Goal: Task Accomplishment & Management: Manage account settings

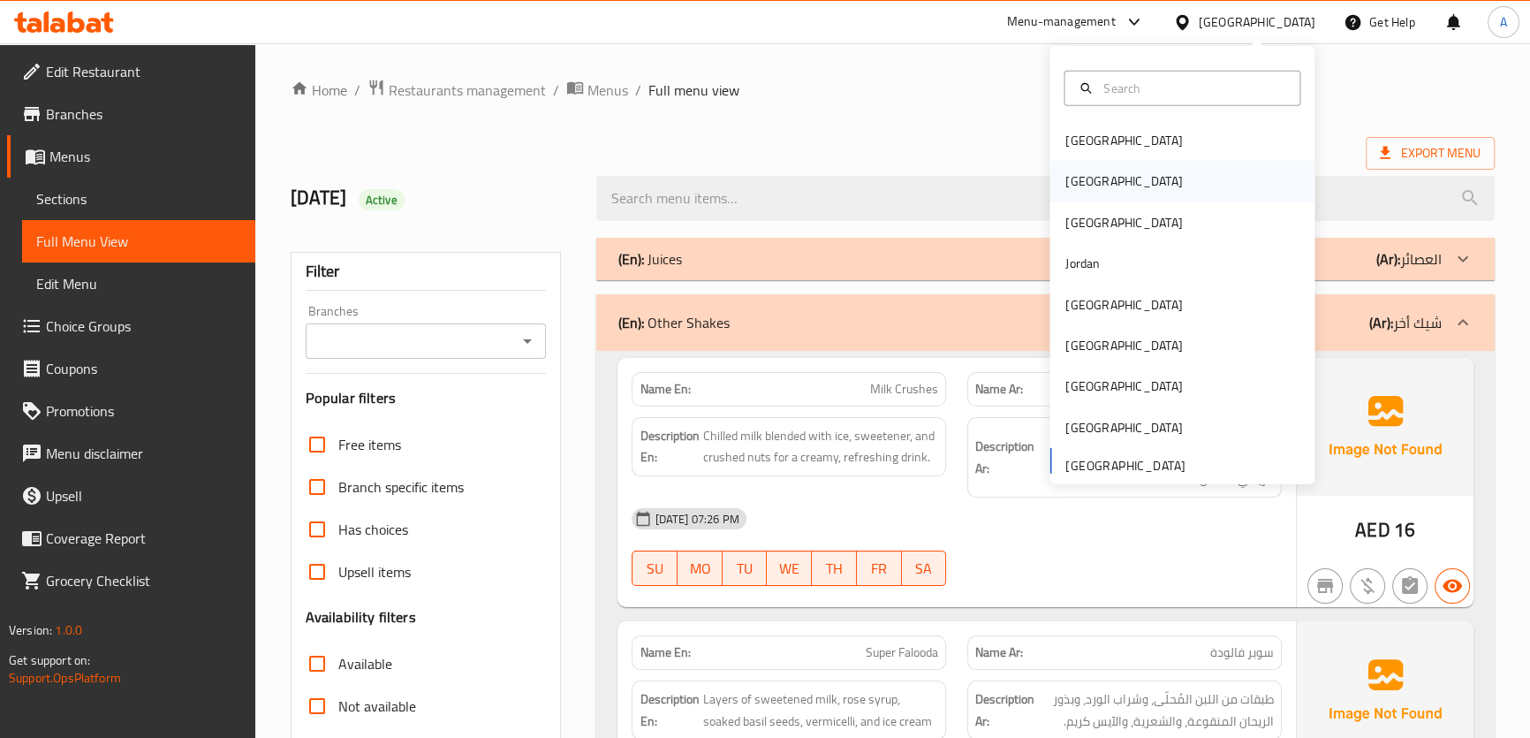
click at [1096, 183] on div "[GEOGRAPHIC_DATA]" at bounding box center [1123, 181] width 145 height 41
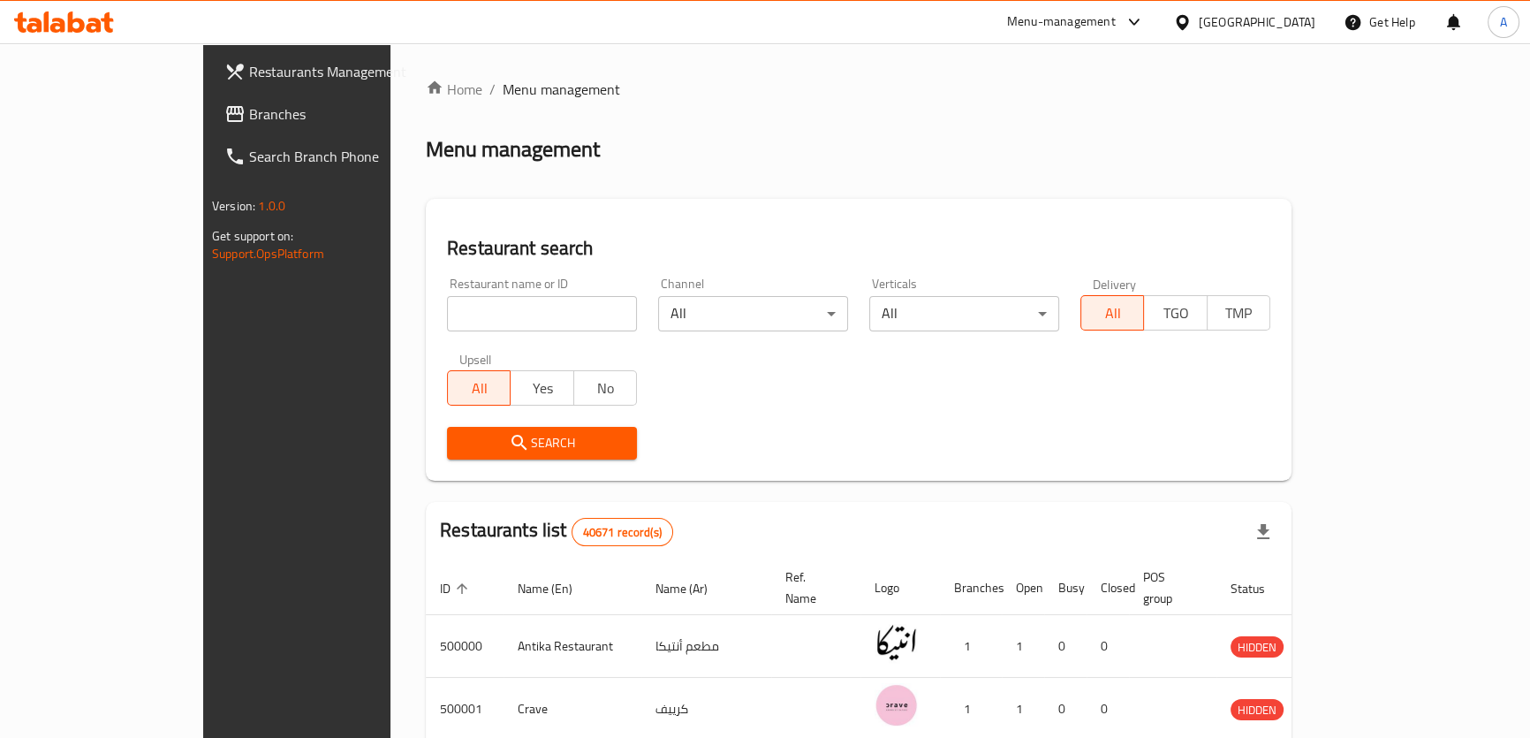
click at [447, 319] on input "search" at bounding box center [542, 313] width 190 height 35
paste input "Shoot Bun"
type input "Shoot Bun"
click at [444, 464] on div "Search" at bounding box center [541, 443] width 211 height 54
click at [444, 459] on div "Search" at bounding box center [541, 443] width 211 height 54
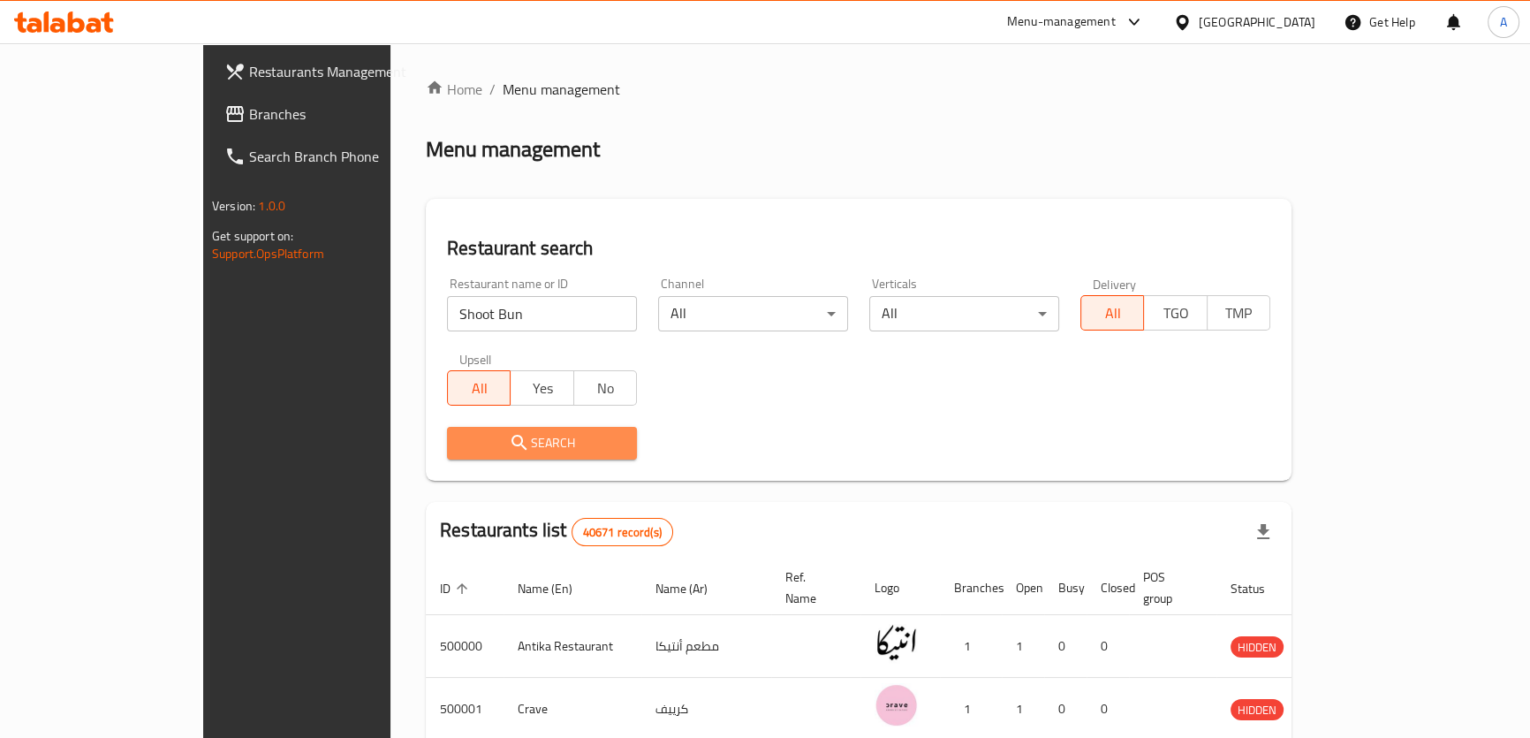
click at [461, 447] on span "Search" at bounding box center [542, 443] width 162 height 22
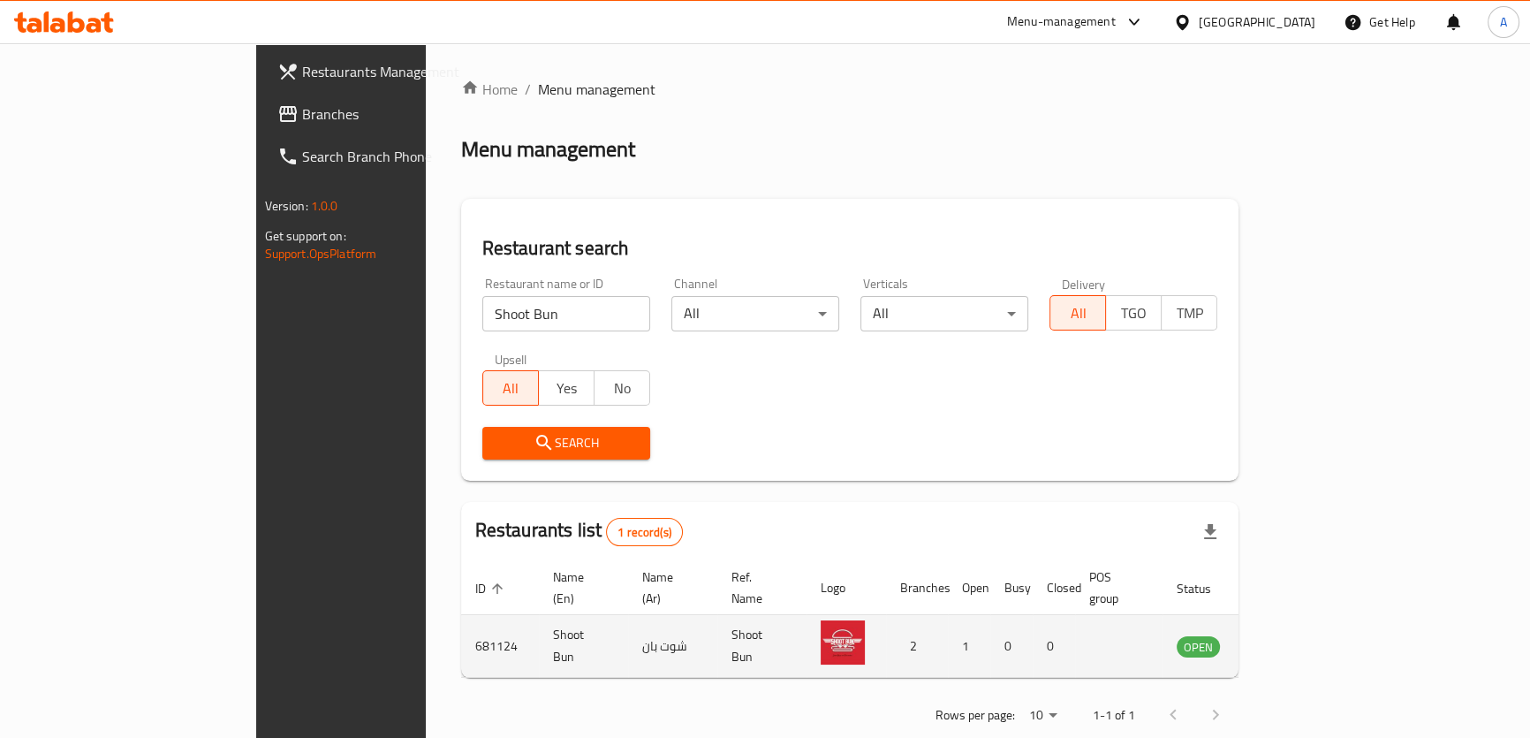
click at [1316, 636] on td "enhanced table" at bounding box center [1285, 646] width 61 height 63
click at [1302, 635] on link "enhanced table" at bounding box center [1286, 645] width 33 height 21
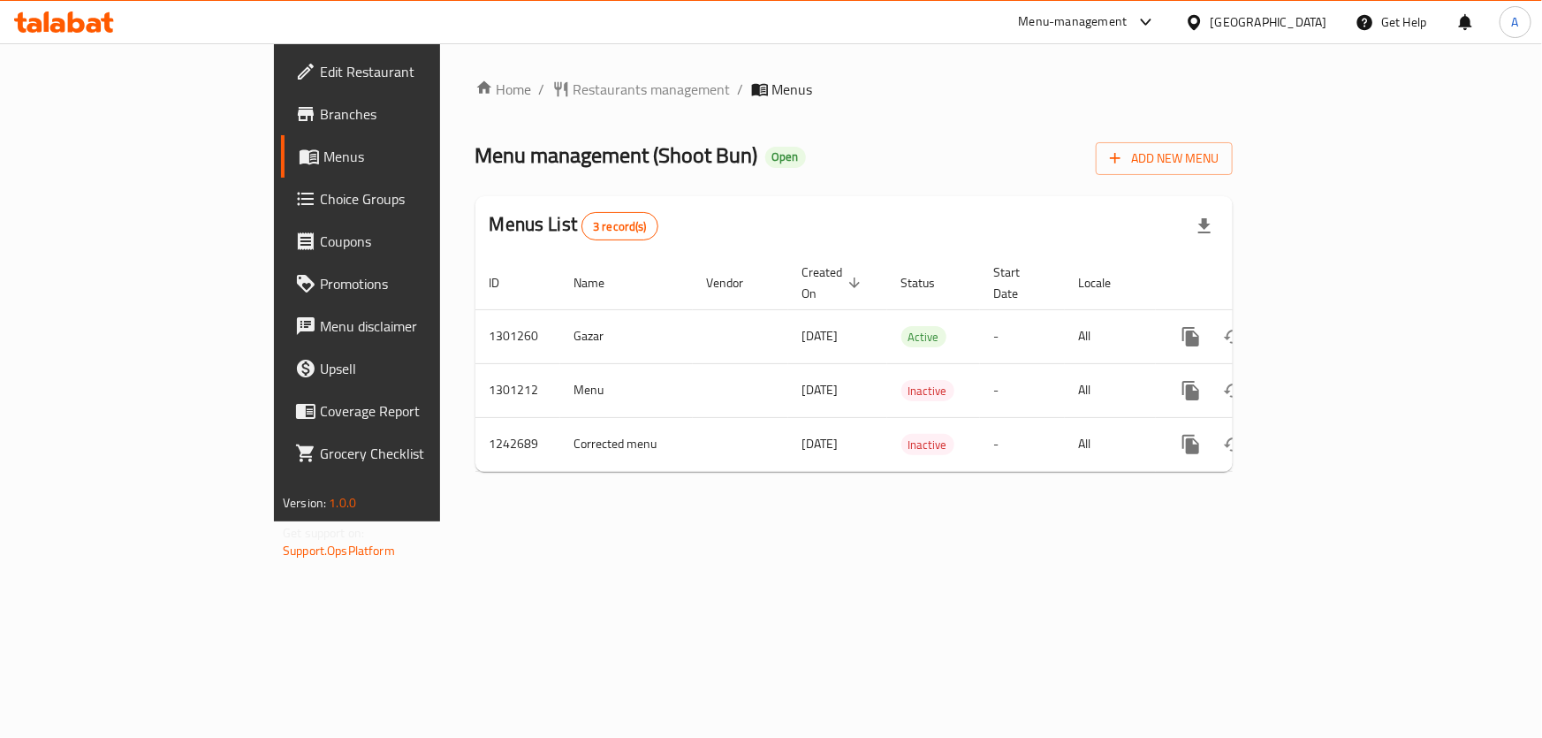
click at [281, 133] on link "Branches" at bounding box center [406, 114] width 250 height 42
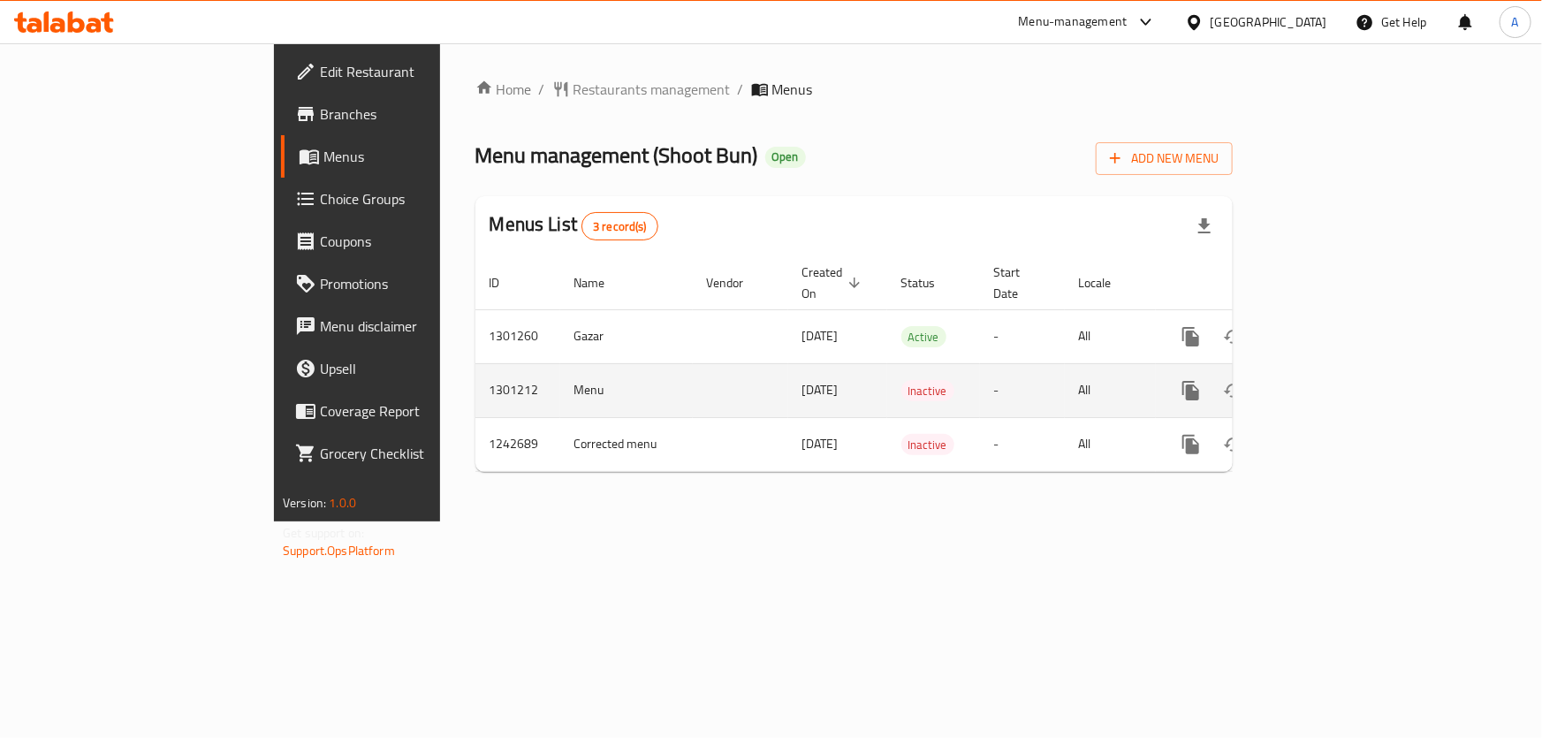
click at [893, 363] on td "Inactive" at bounding box center [933, 390] width 93 height 54
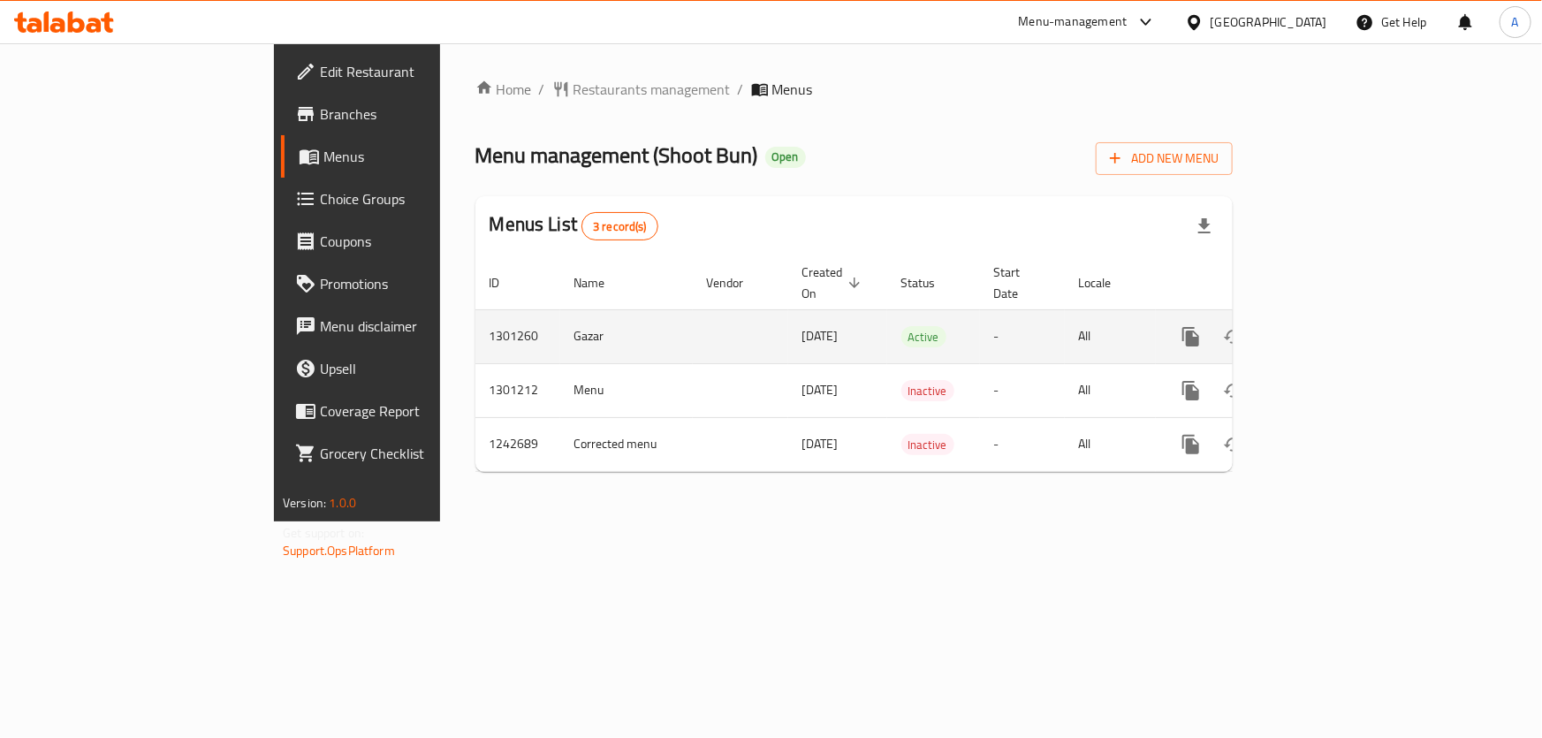
click at [921, 340] on td "Active" at bounding box center [933, 336] width 93 height 54
click at [1329, 326] on icon "enhanced table" at bounding box center [1318, 336] width 21 height 21
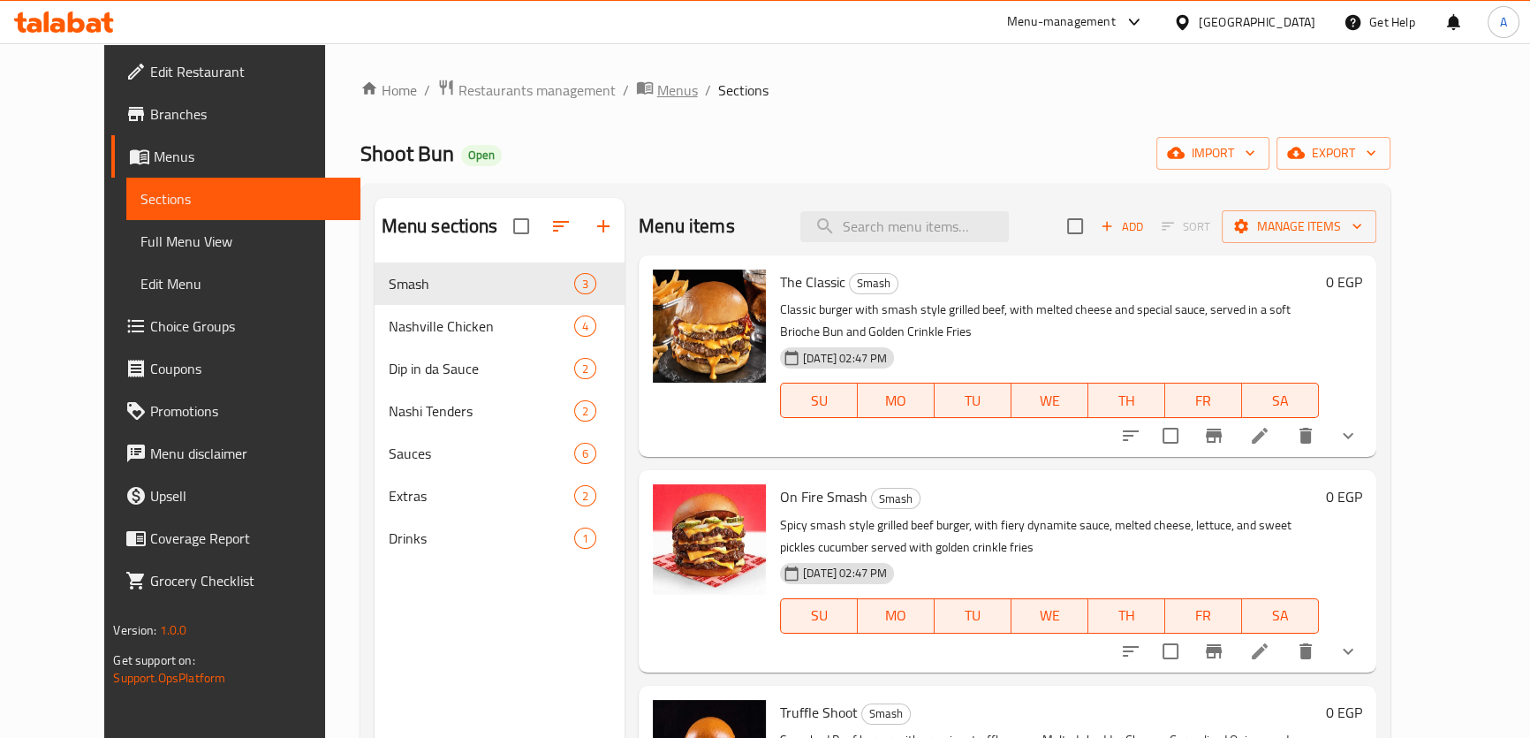
click at [657, 95] on span "Menus" at bounding box center [677, 90] width 41 height 21
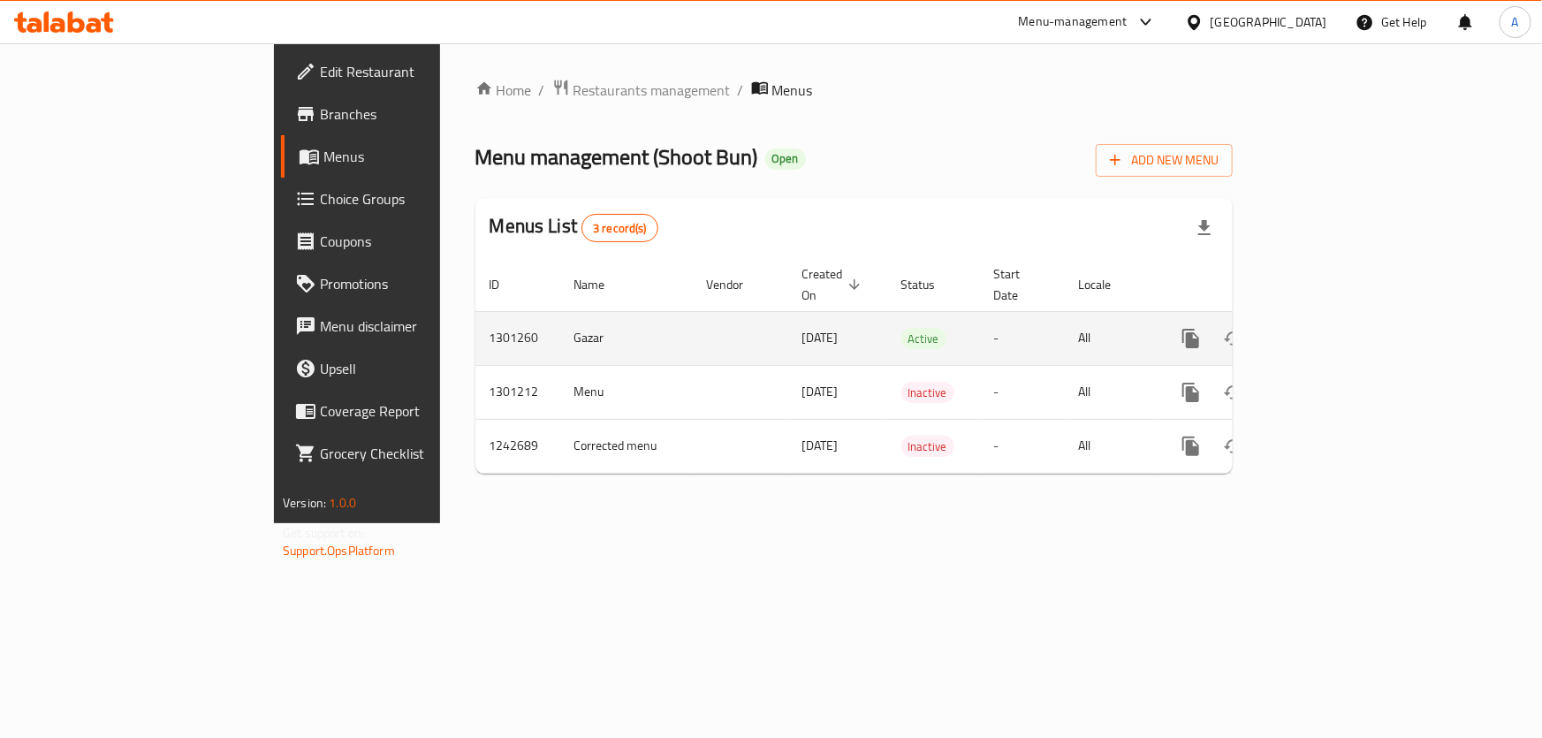
click at [788, 311] on td "18/07/2025" at bounding box center [837, 338] width 99 height 54
click at [793, 343] on td "18/07/2025" at bounding box center [837, 338] width 99 height 54
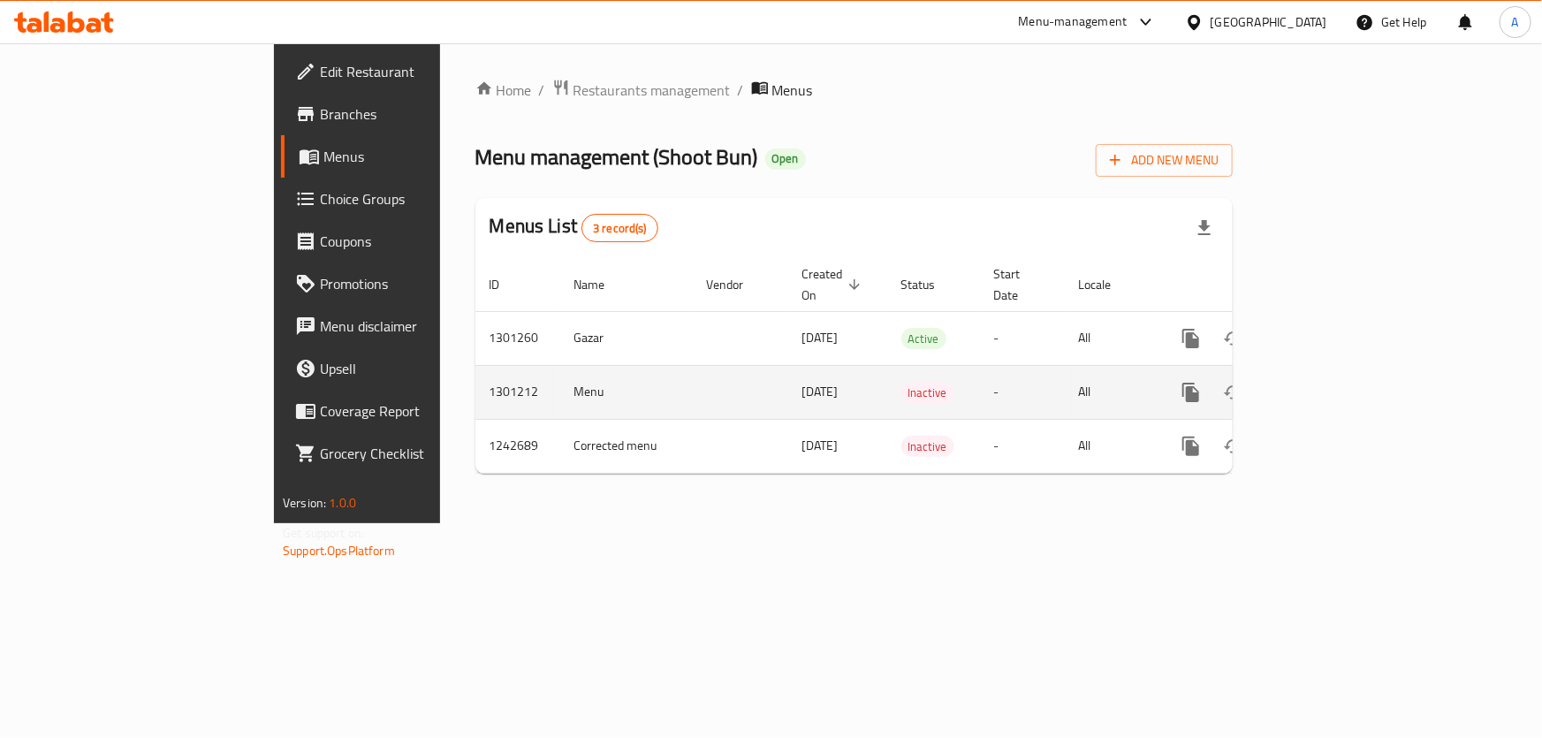
click at [788, 378] on td "17/07/2025" at bounding box center [837, 392] width 99 height 54
click at [560, 390] on td "Menu" at bounding box center [626, 392] width 133 height 54
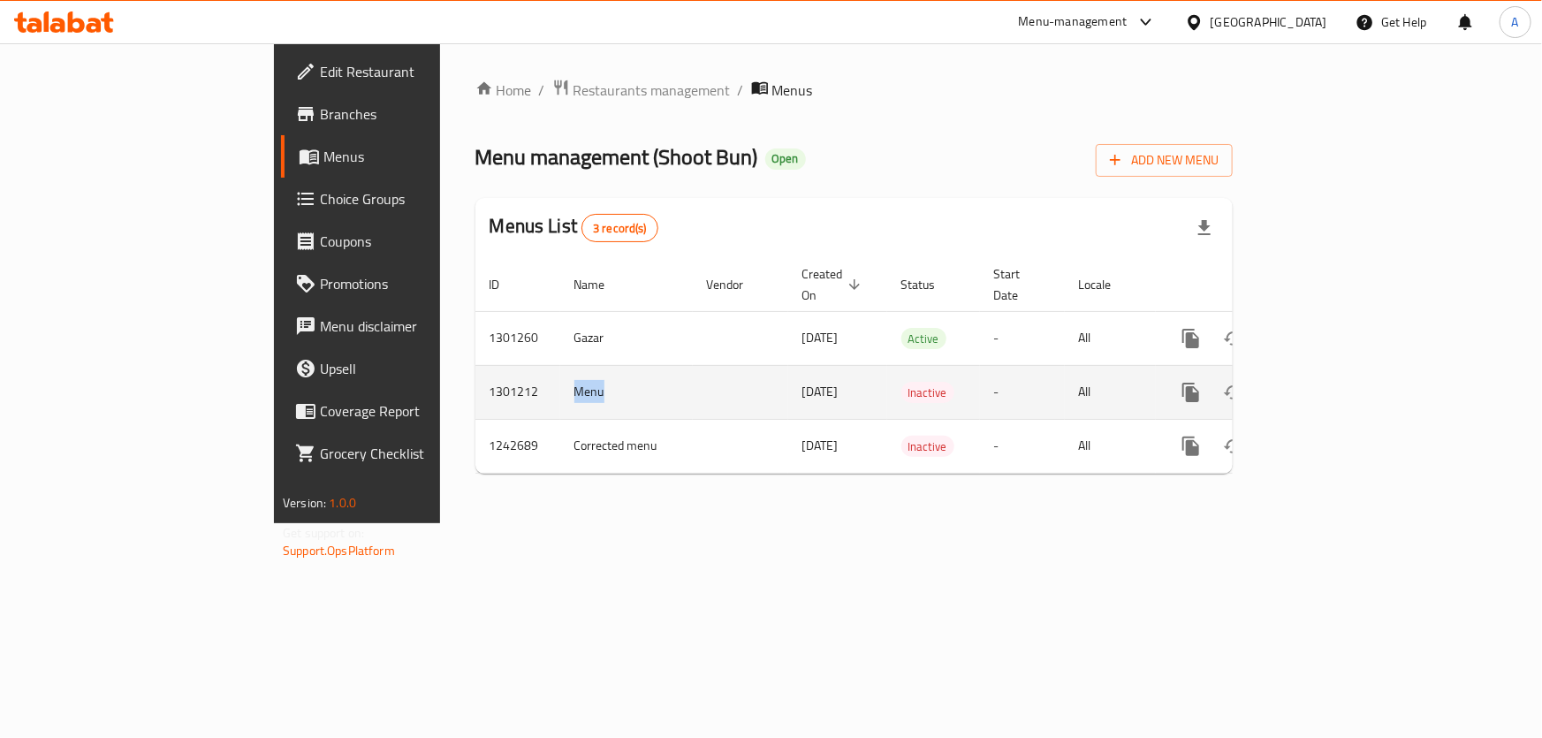
click at [560, 390] on td "Menu" at bounding box center [626, 392] width 133 height 54
click at [788, 390] on td "17/07/2025" at bounding box center [837, 392] width 99 height 54
click at [1028, 371] on td "-" at bounding box center [1022, 392] width 85 height 54
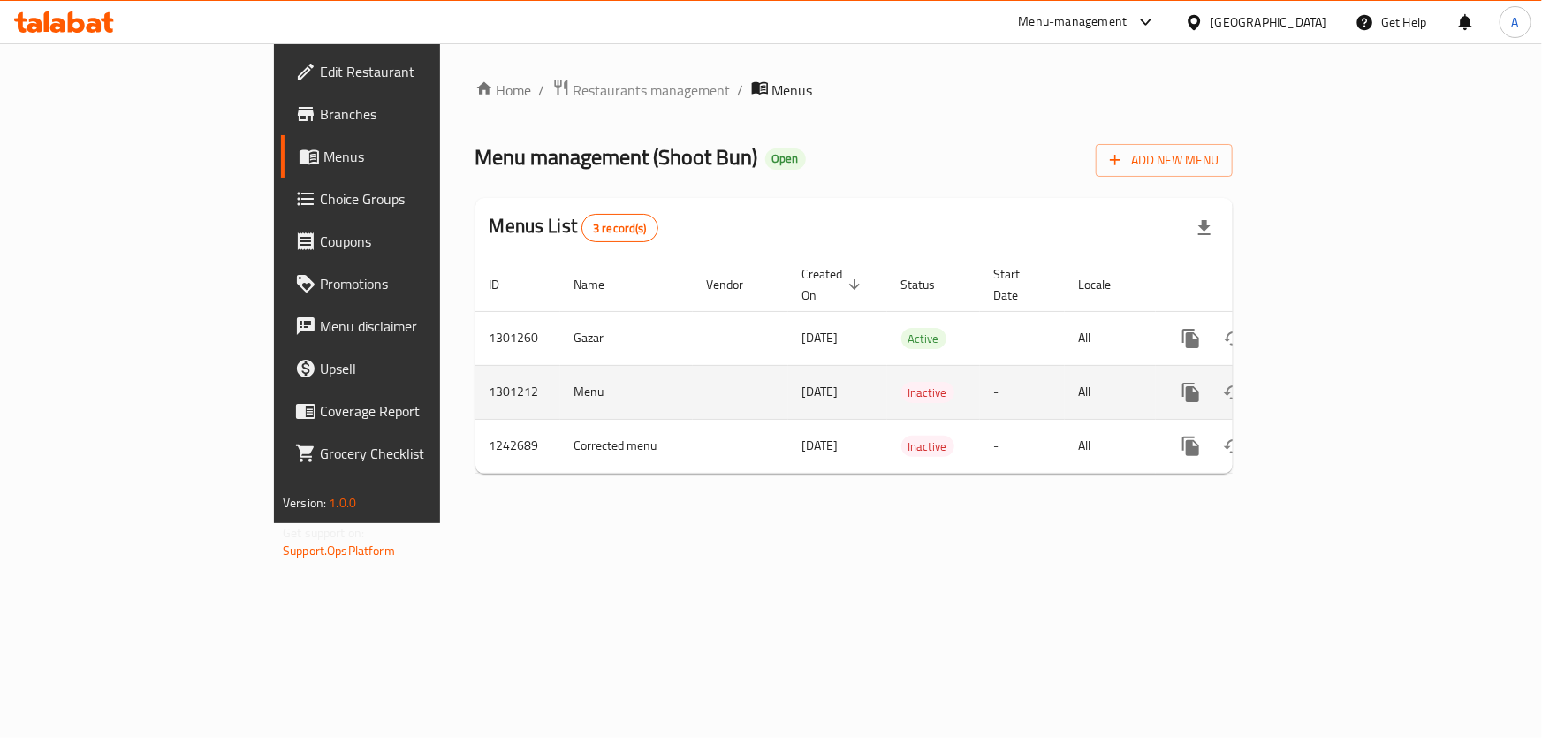
click at [1028, 371] on td "-" at bounding box center [1022, 392] width 85 height 54
click at [1326, 384] on icon "enhanced table" at bounding box center [1318, 392] width 16 height 16
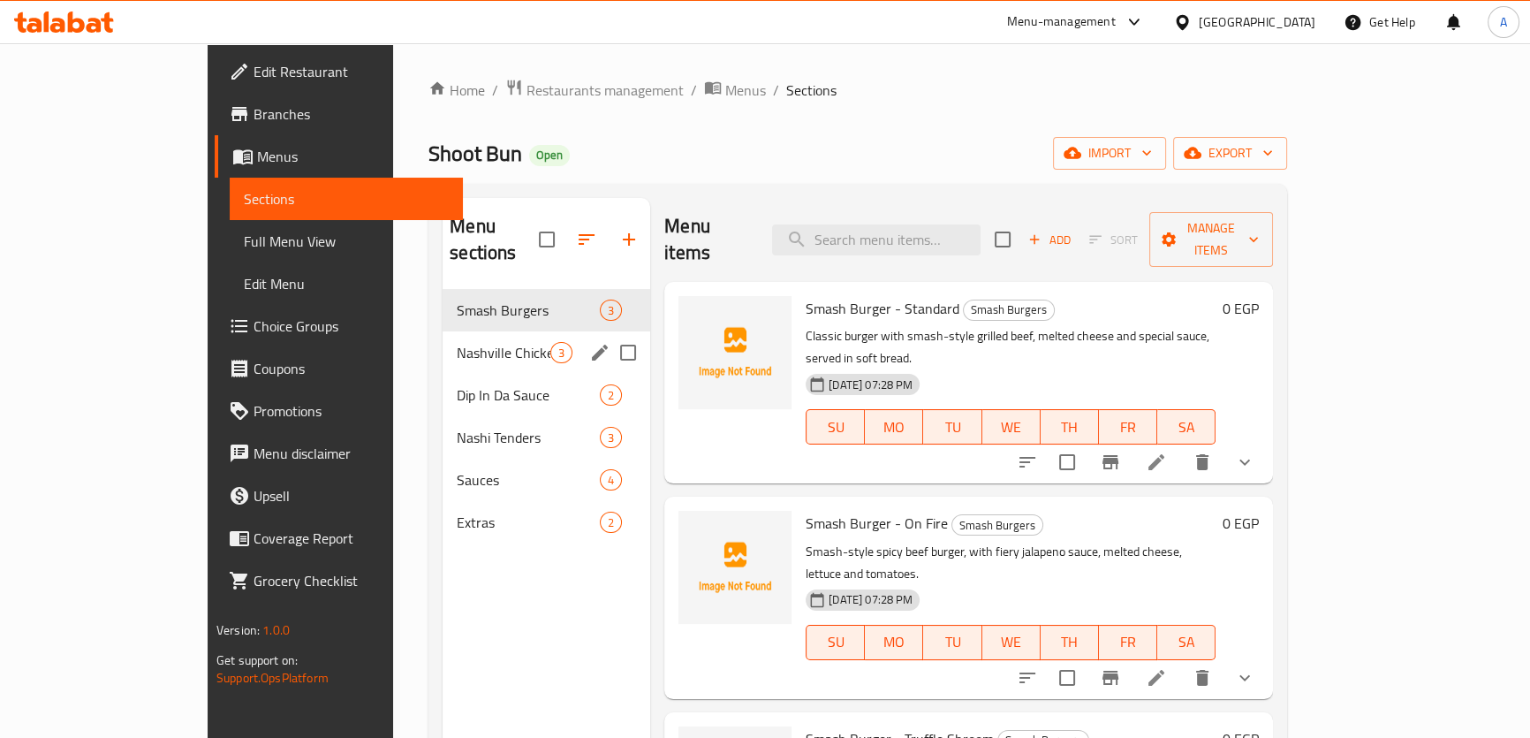
click at [443, 331] on div "Nashville Chicken 3" at bounding box center [547, 352] width 208 height 42
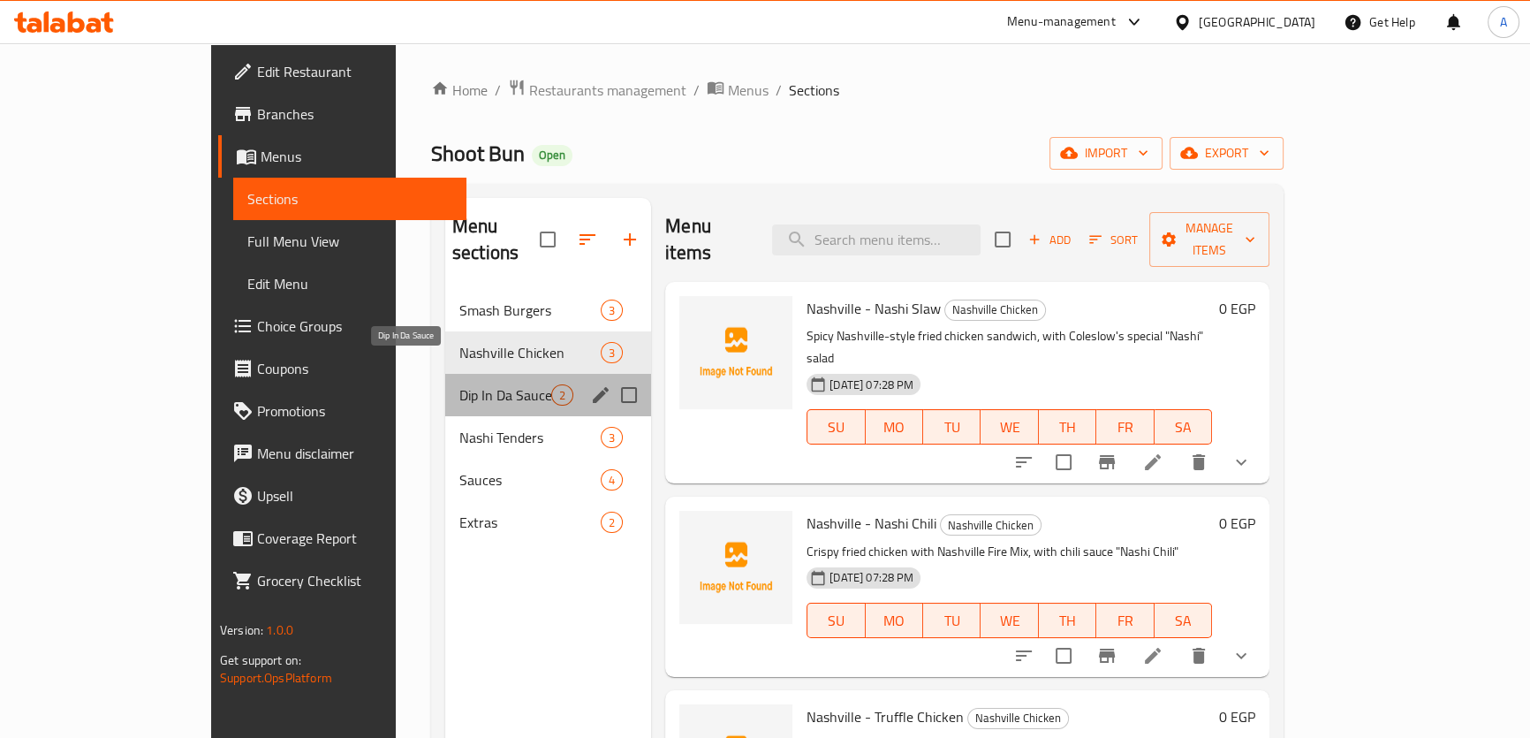
click at [459, 384] on span "Dip In Da Sauce" at bounding box center [505, 394] width 92 height 21
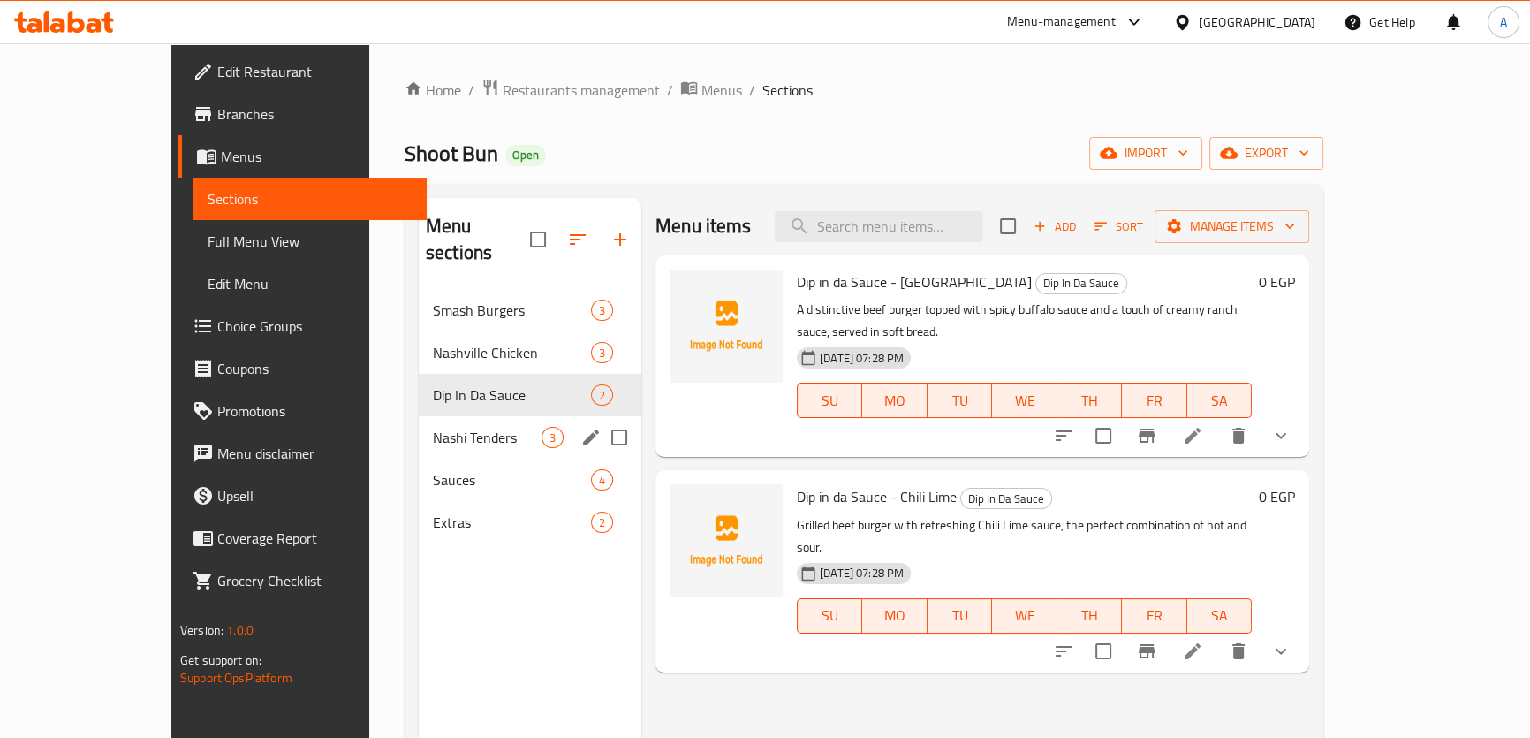
click at [429, 416] on div "Nashi Tenders 3" at bounding box center [530, 437] width 223 height 42
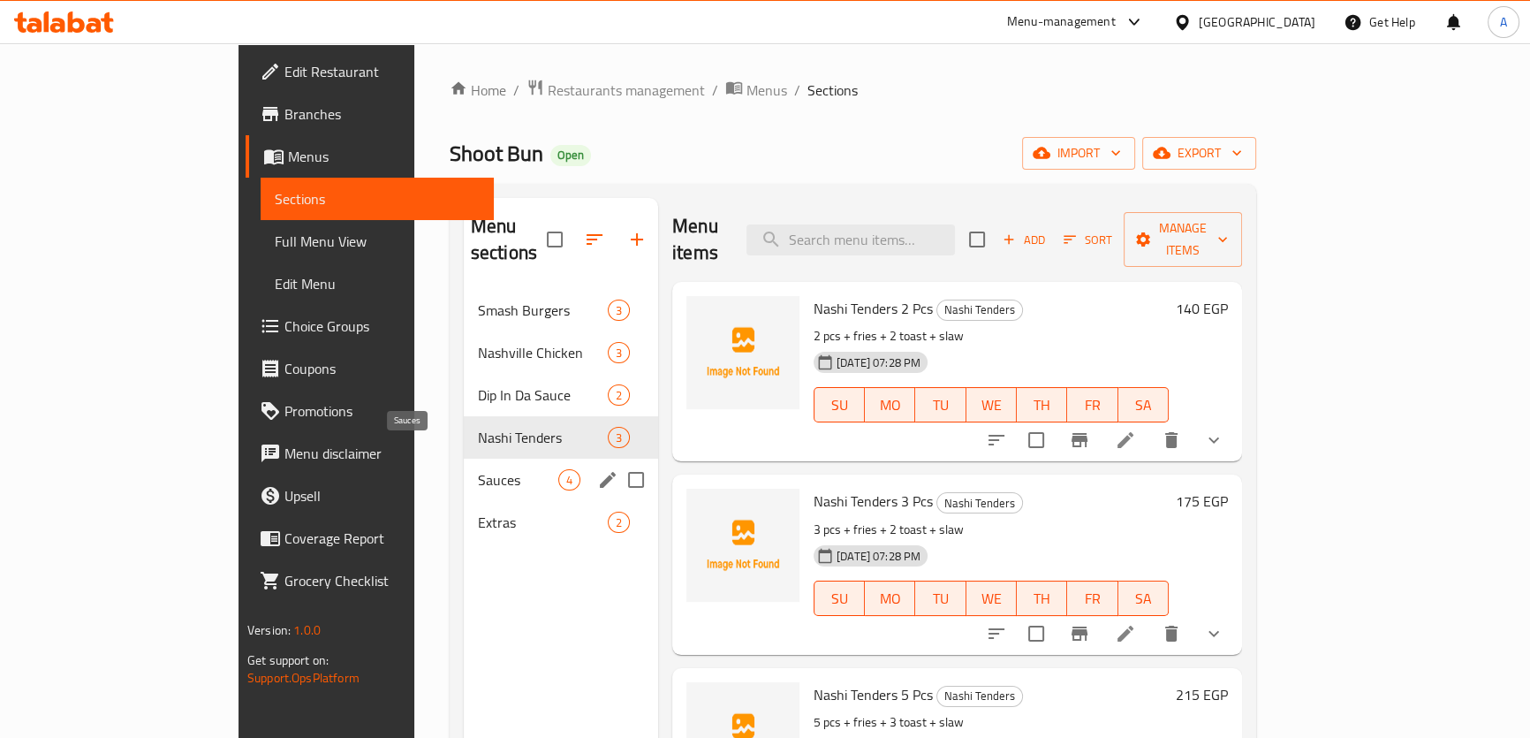
click at [478, 469] on span "Sauces" at bounding box center [518, 479] width 80 height 21
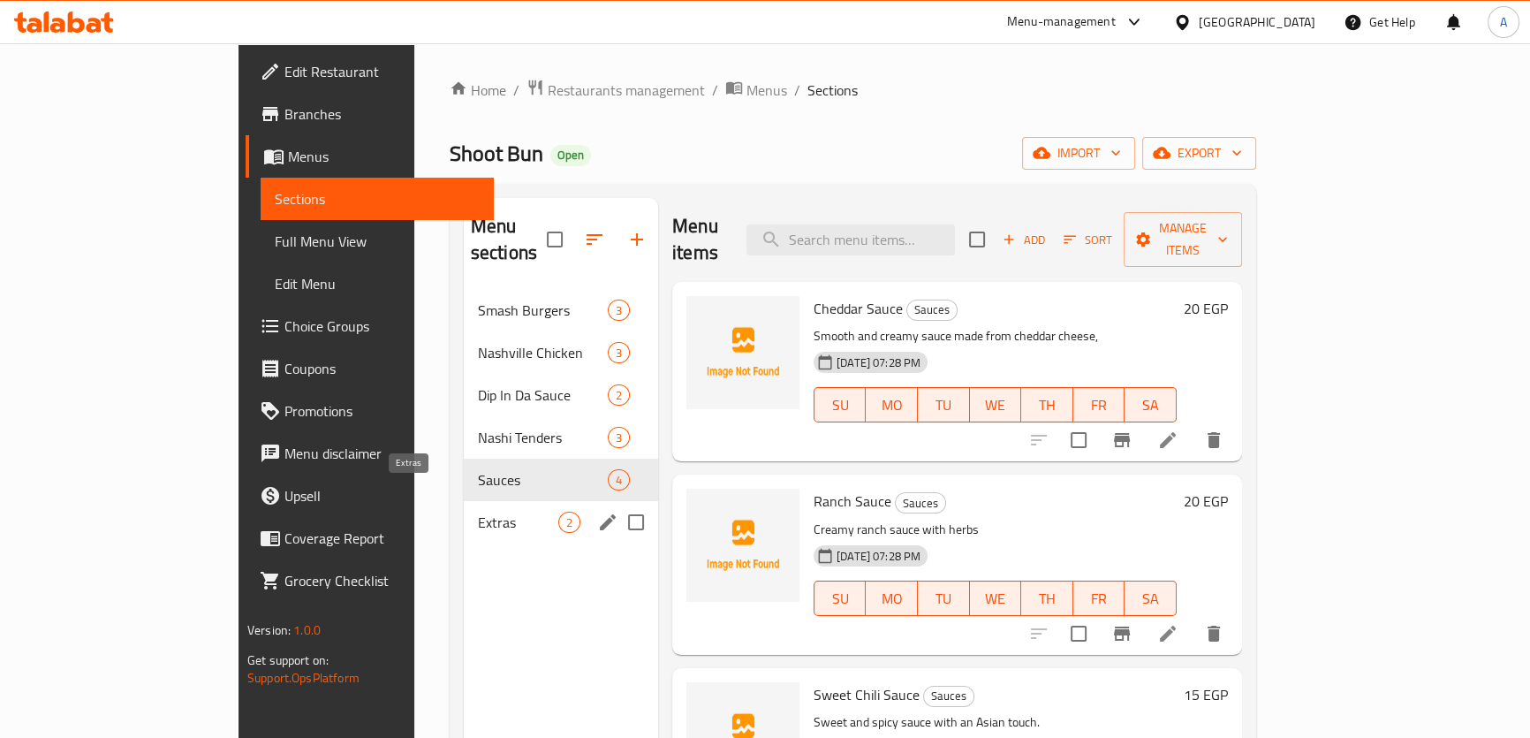
click at [478, 512] on span "Extras" at bounding box center [518, 522] width 80 height 21
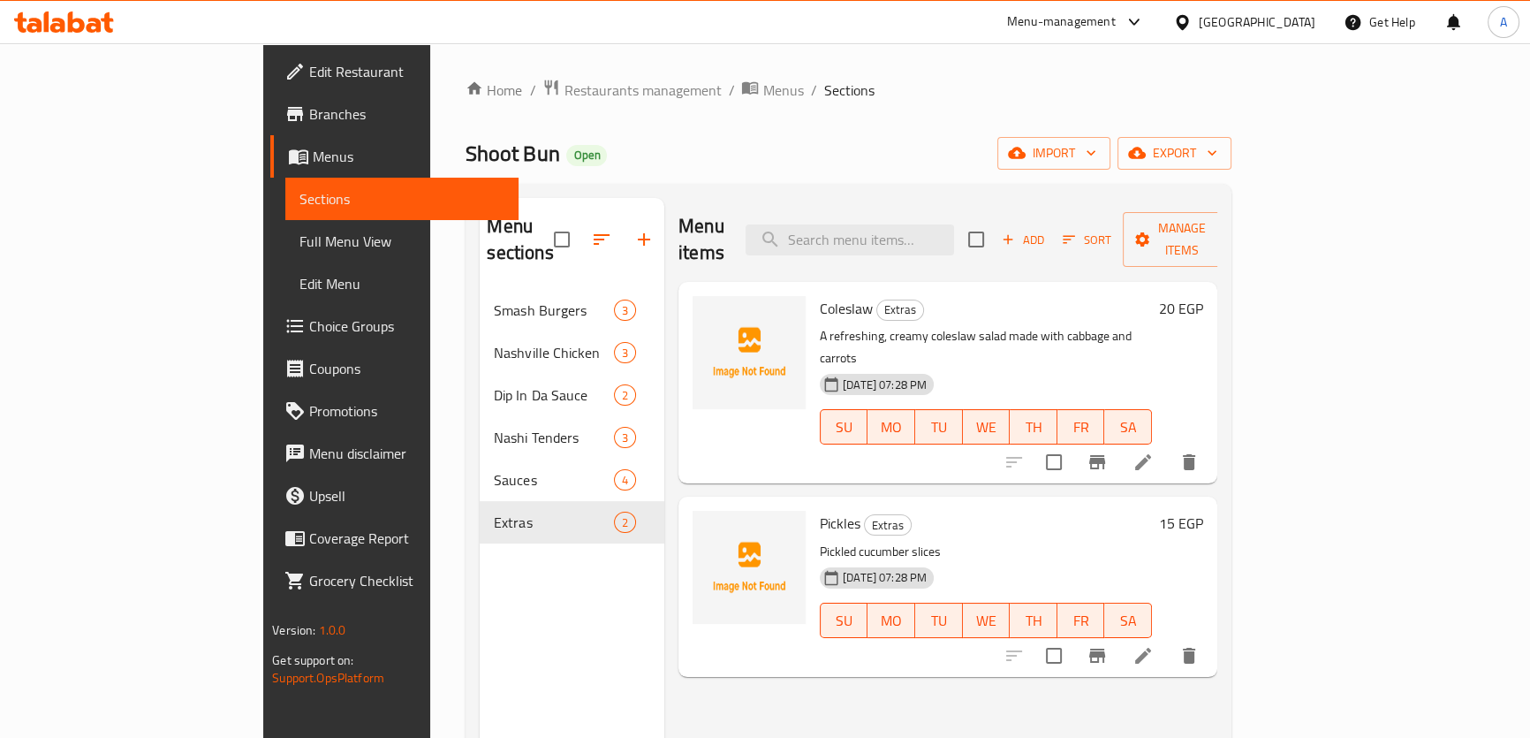
click at [270, 167] on link "Menus" at bounding box center [394, 156] width 248 height 42
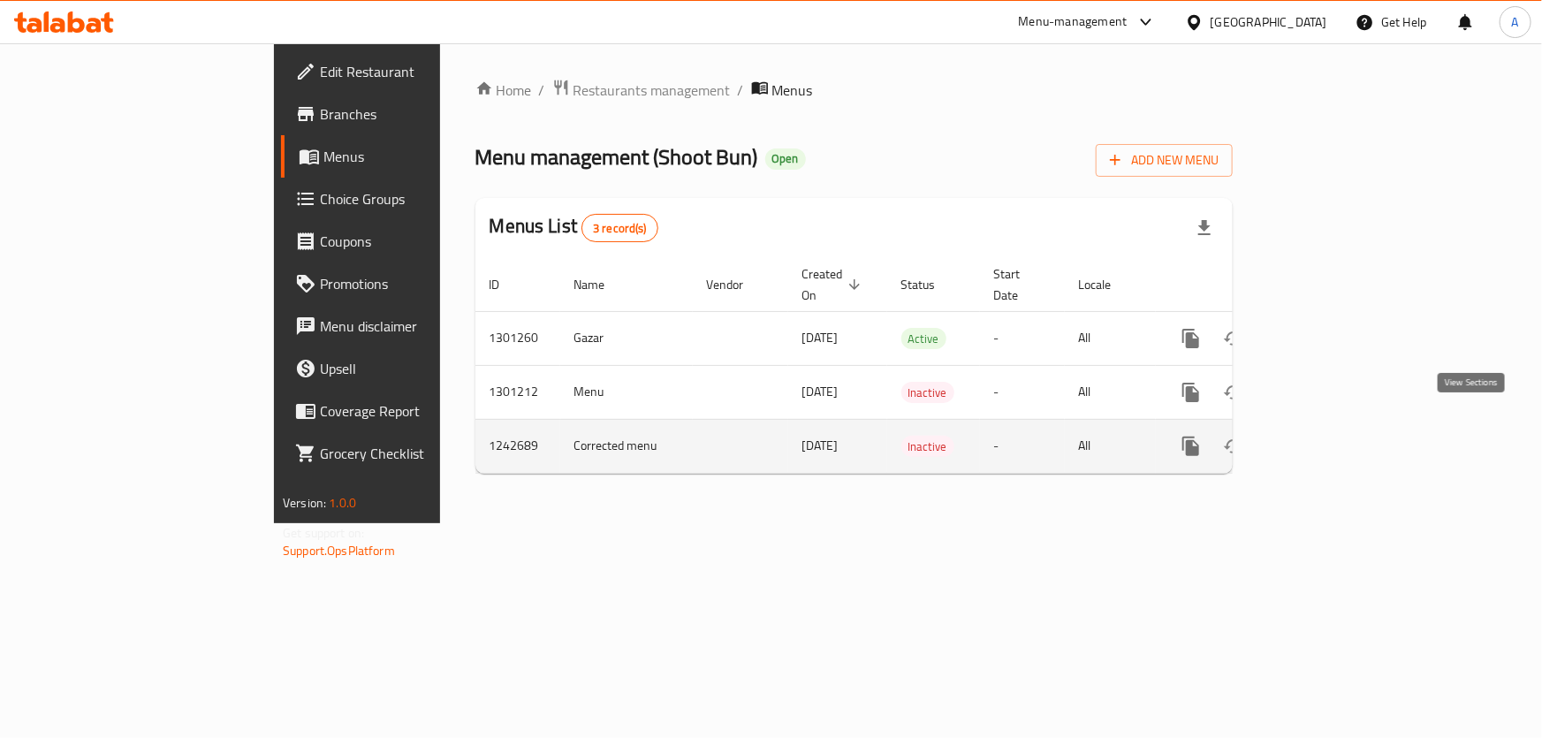
click at [1329, 436] on icon "enhanced table" at bounding box center [1318, 446] width 21 height 21
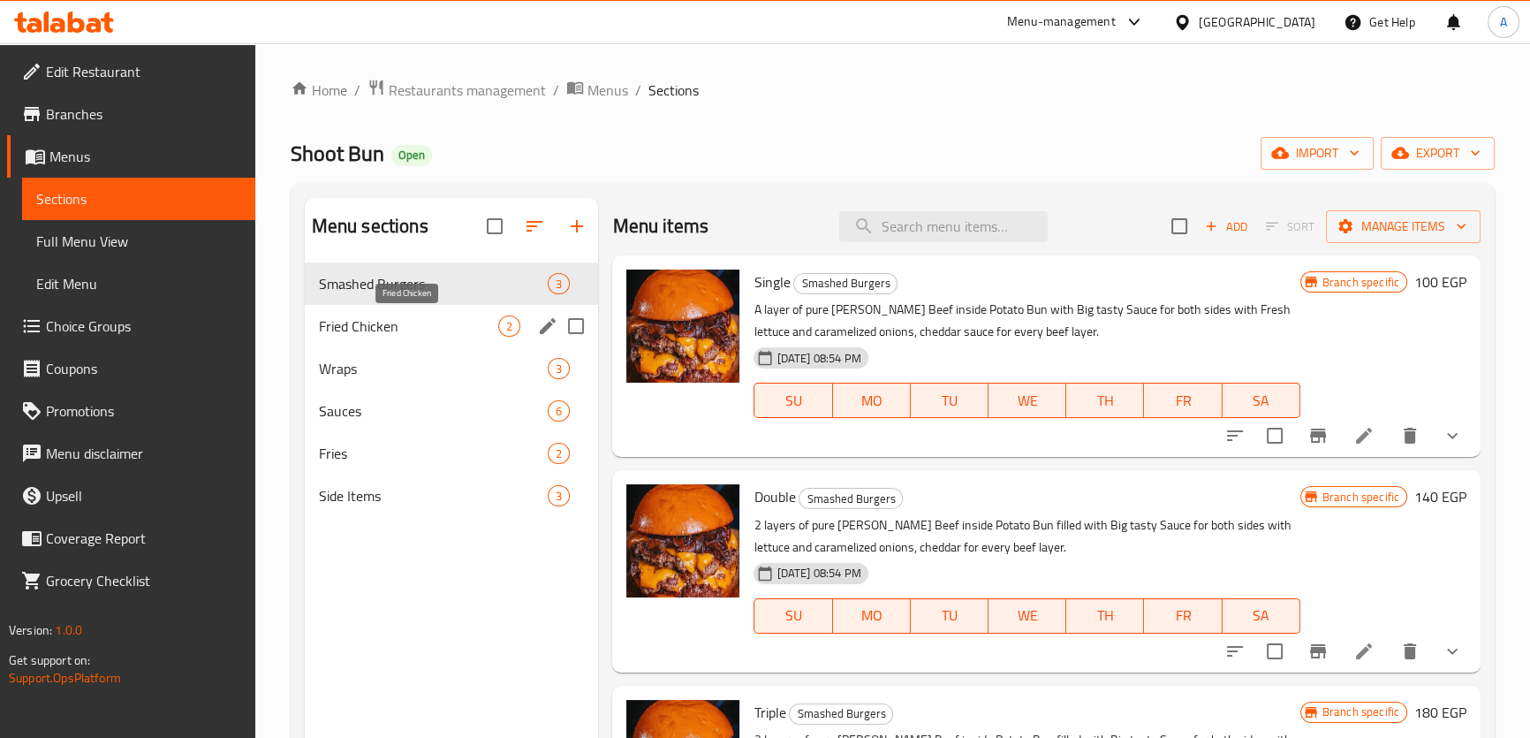
click at [424, 334] on span "Fried Chicken" at bounding box center [409, 325] width 180 height 21
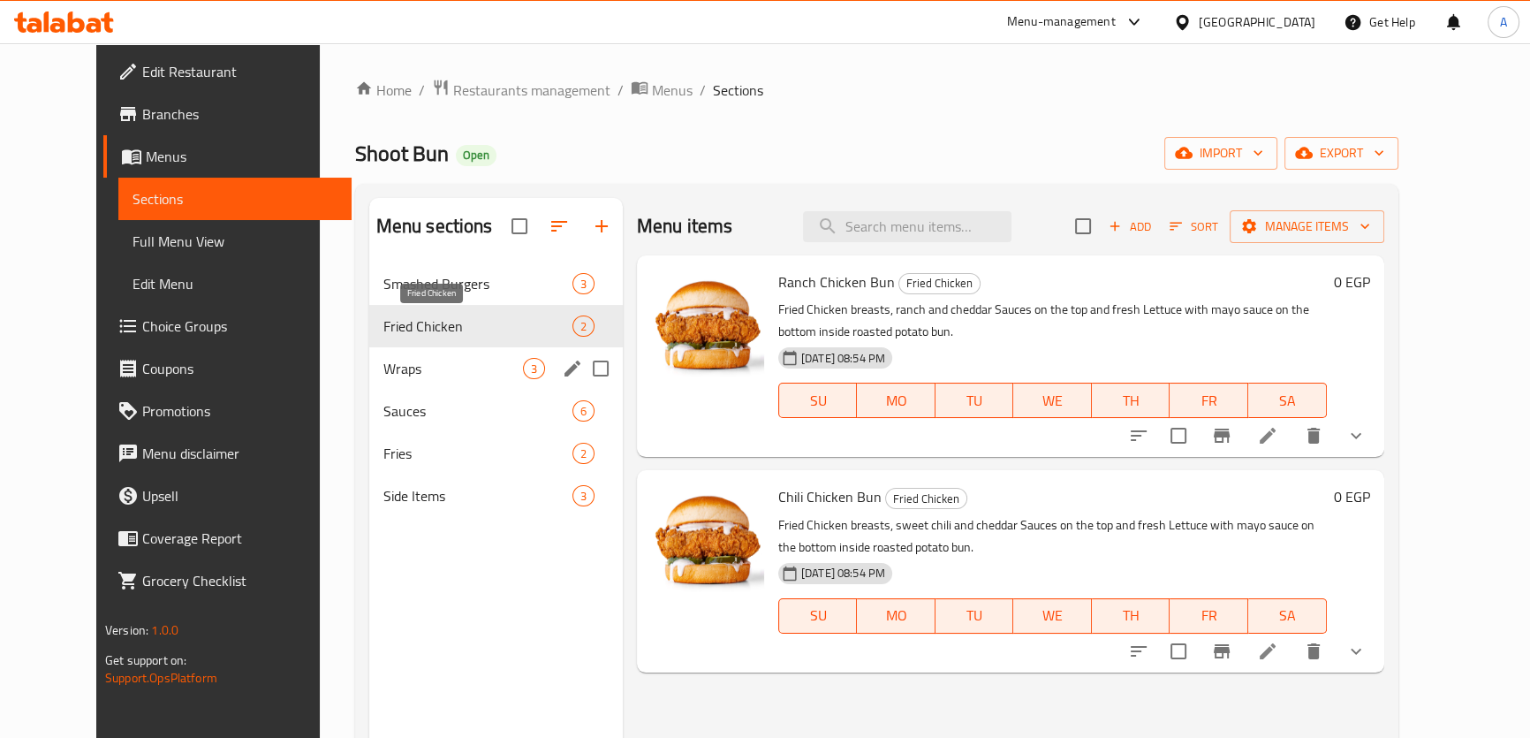
click at [406, 361] on span "Wraps" at bounding box center [453, 368] width 140 height 21
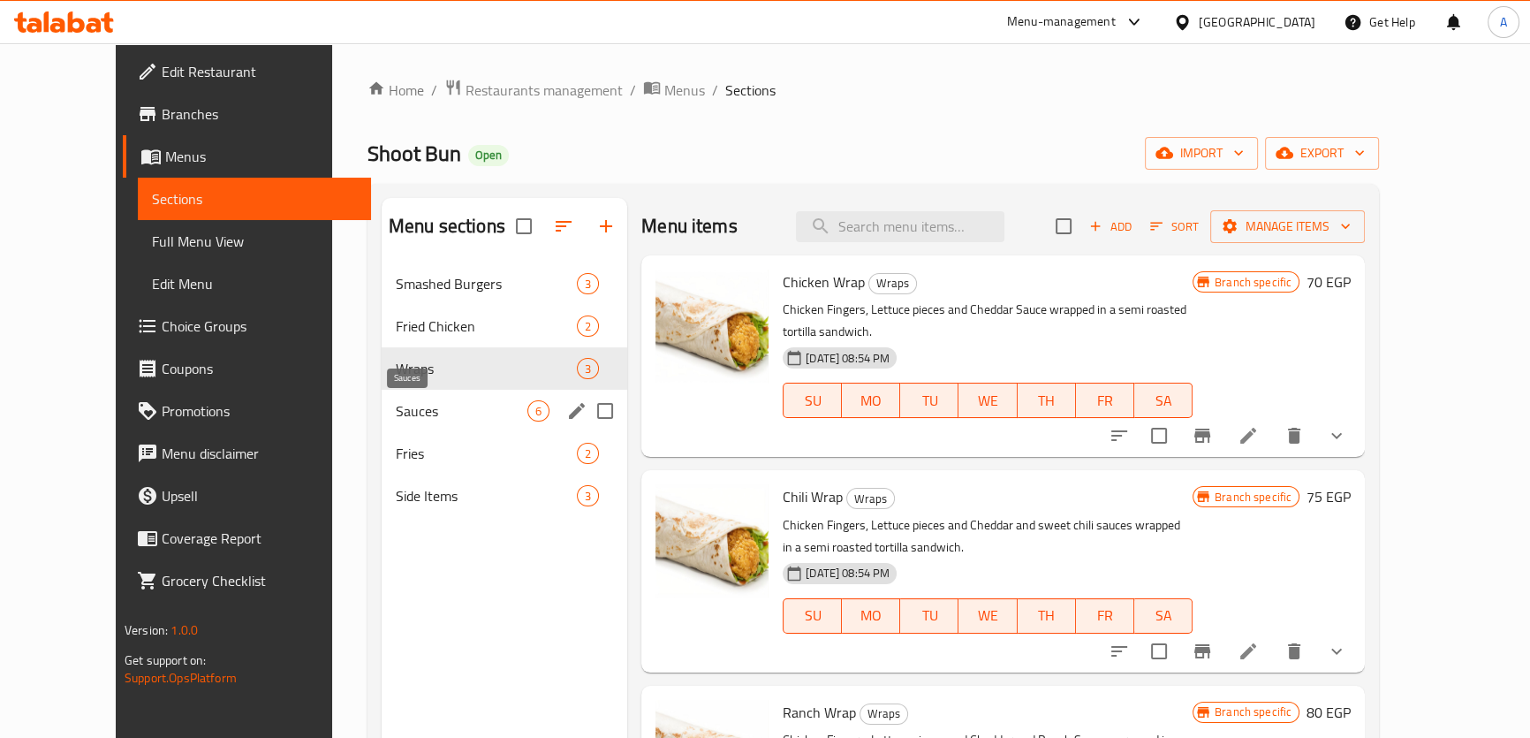
click at [397, 416] on span "Sauces" at bounding box center [462, 410] width 132 height 21
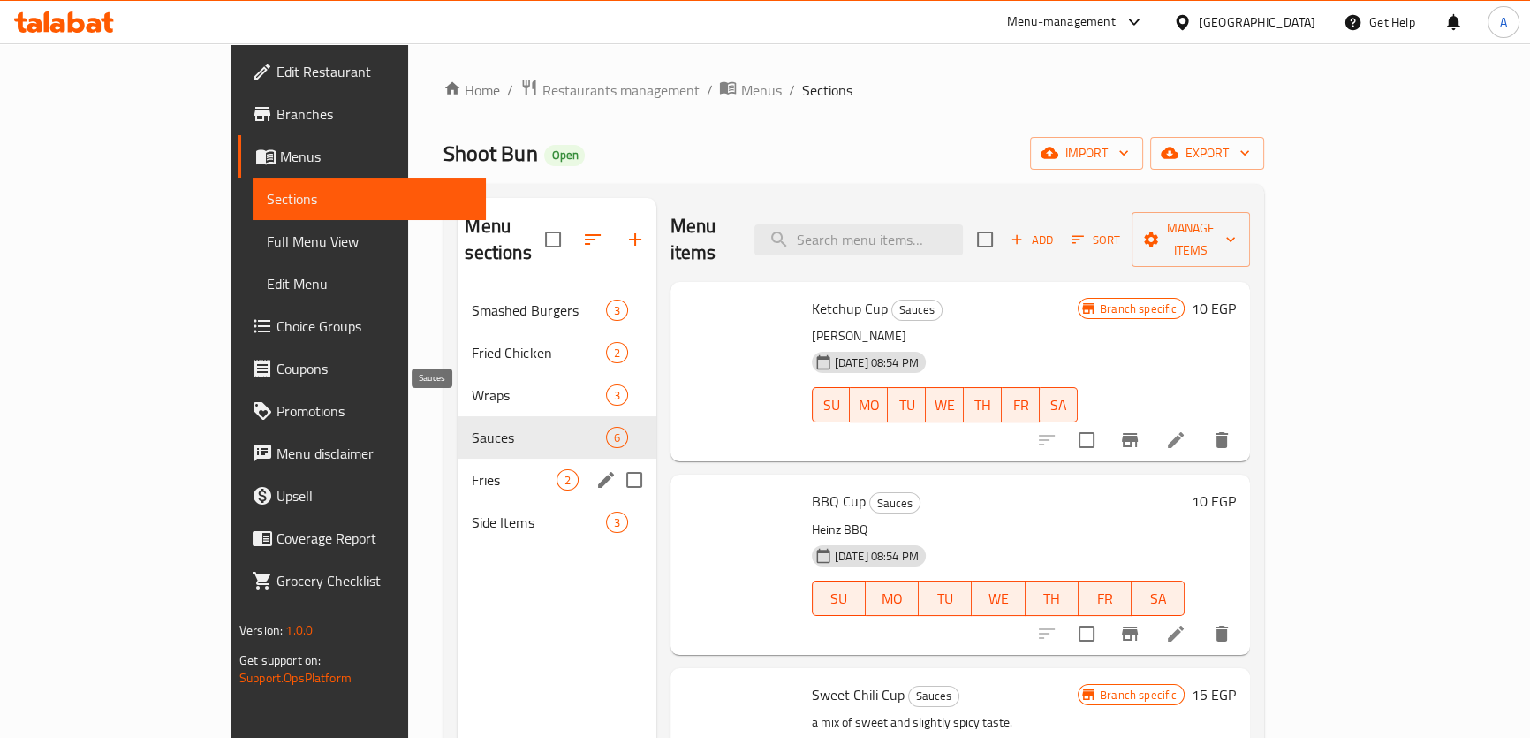
click at [472, 469] on span "Fries" at bounding box center [514, 479] width 84 height 21
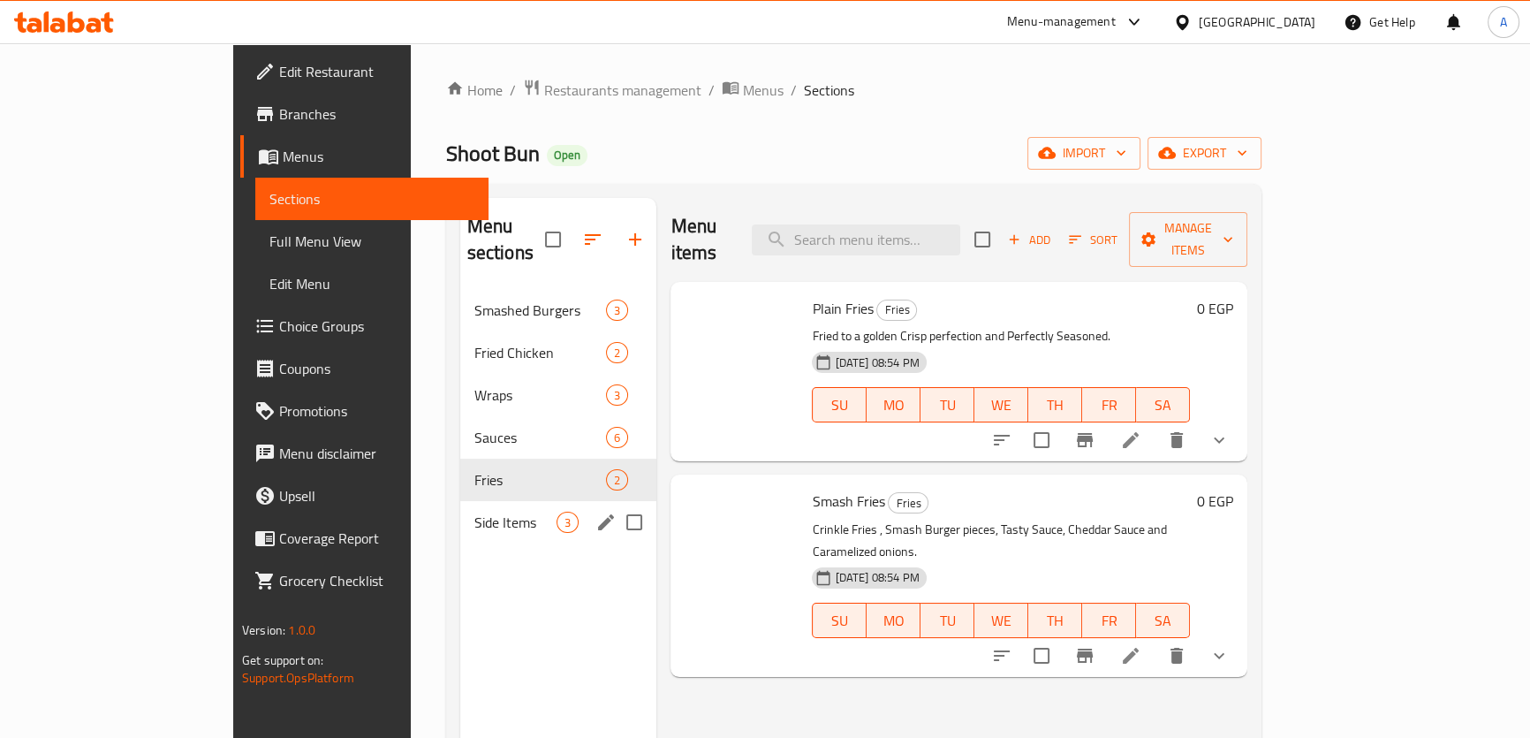
click at [474, 512] on span "Side Items" at bounding box center [515, 522] width 83 height 21
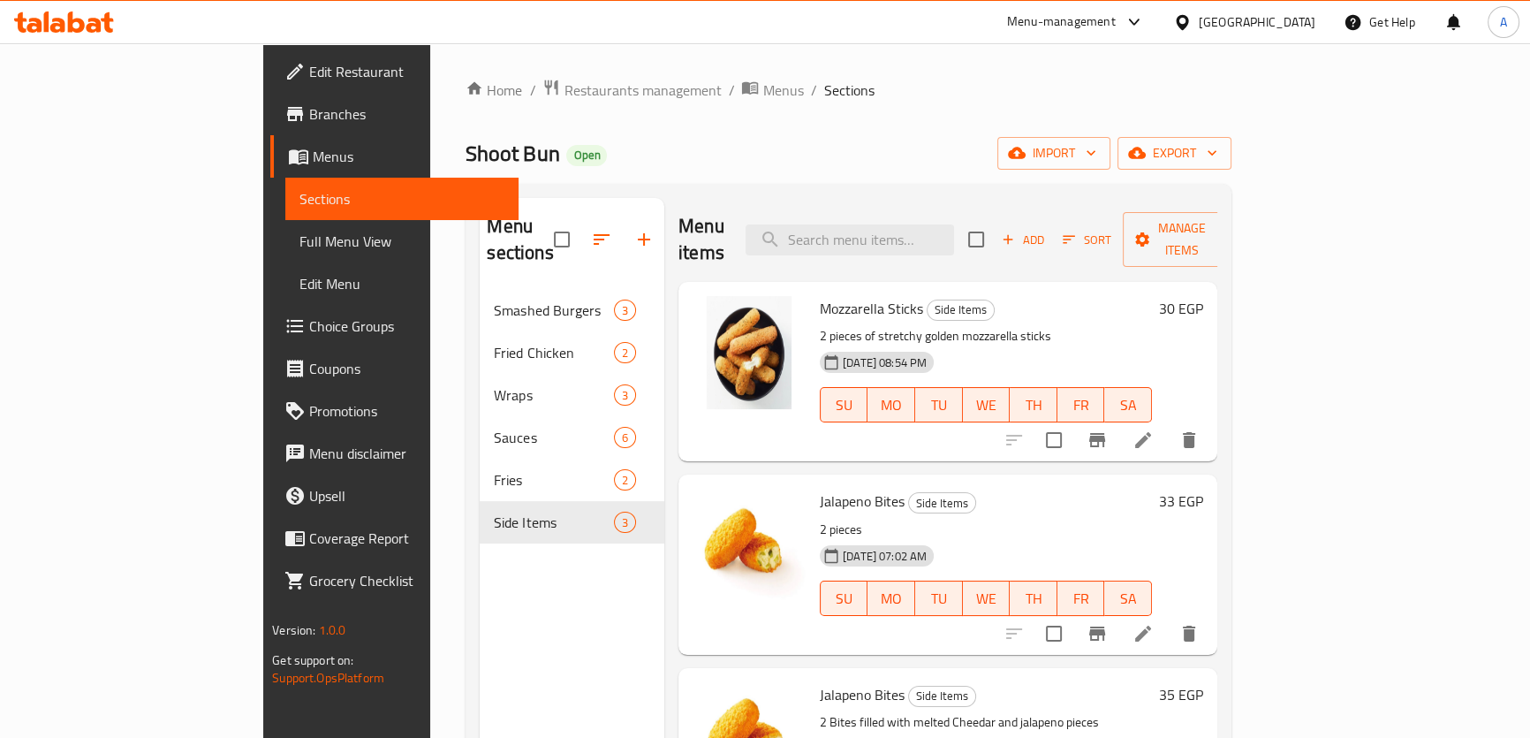
click at [313, 153] on span "Menus" at bounding box center [409, 156] width 192 height 21
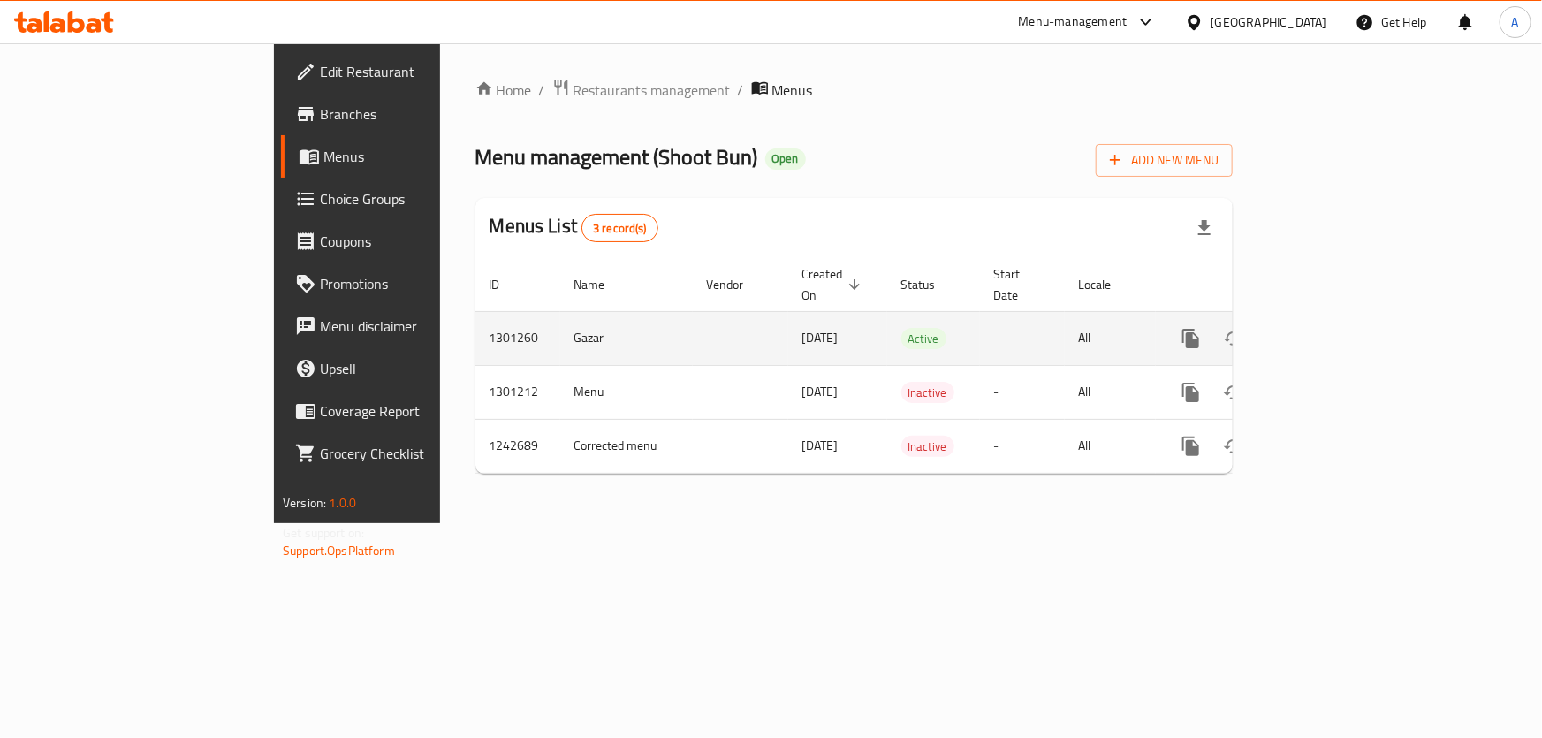
click at [1329, 328] on icon "enhanced table" at bounding box center [1318, 338] width 21 height 21
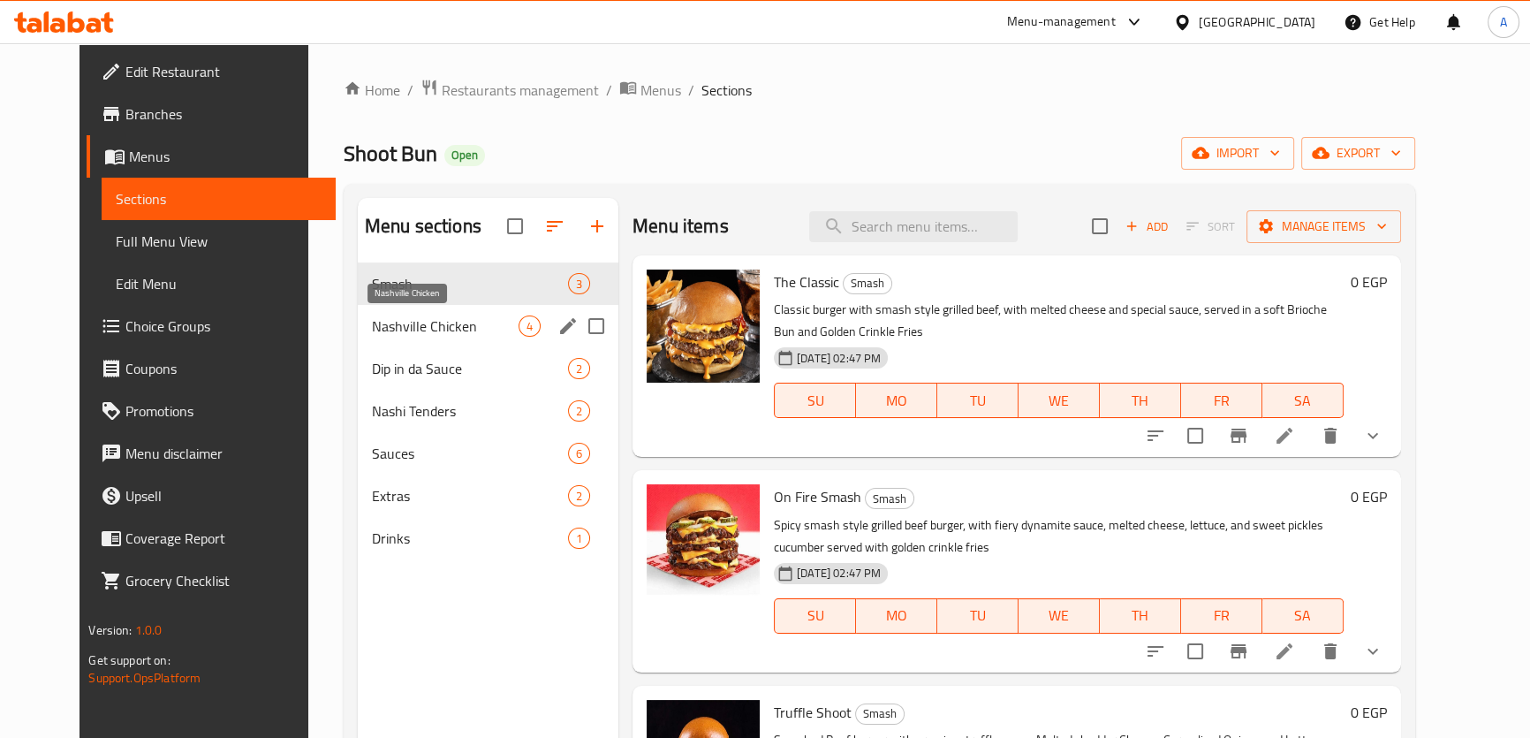
click at [386, 336] on span "Nashville Chicken" at bounding box center [445, 325] width 147 height 21
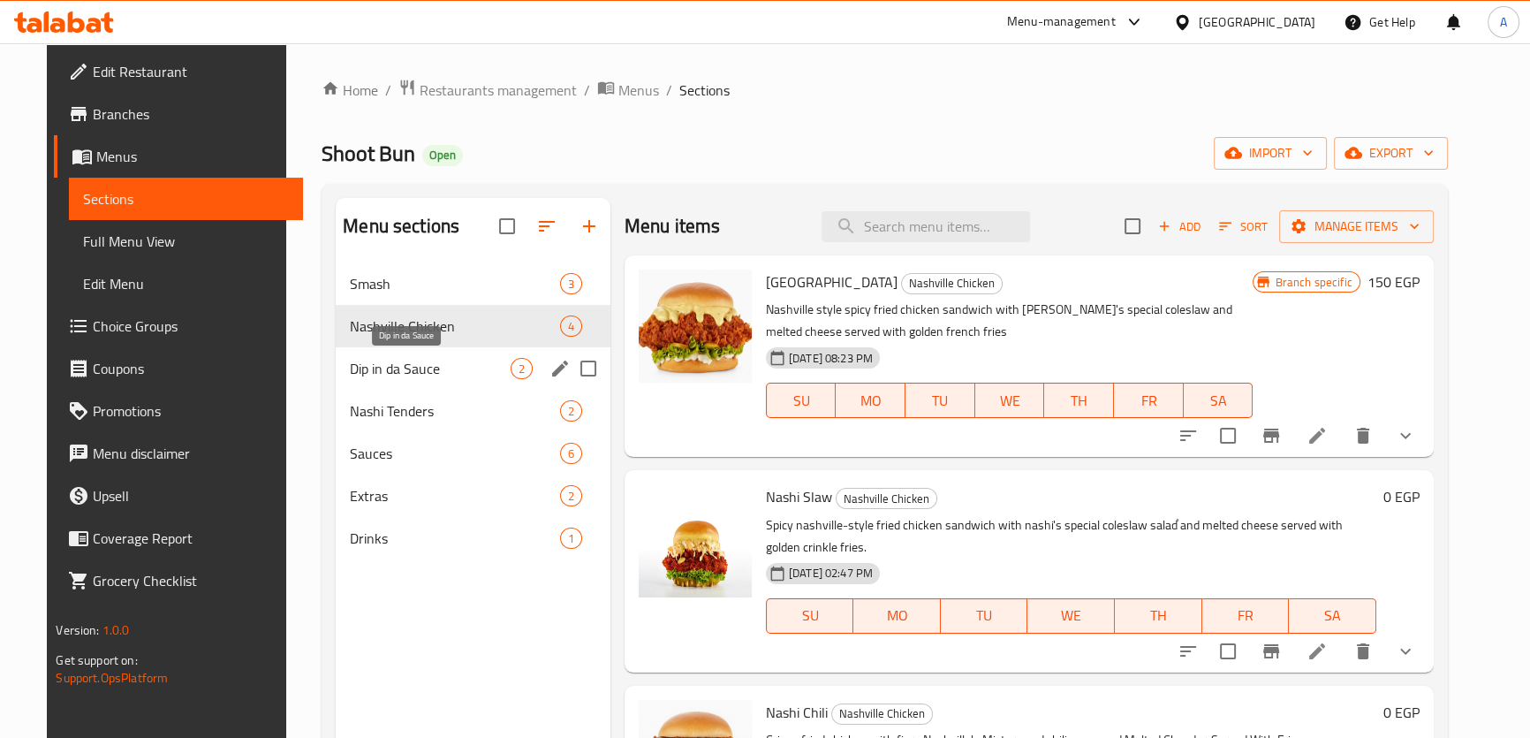
click at [400, 377] on span "Dip in da Sauce" at bounding box center [430, 368] width 160 height 21
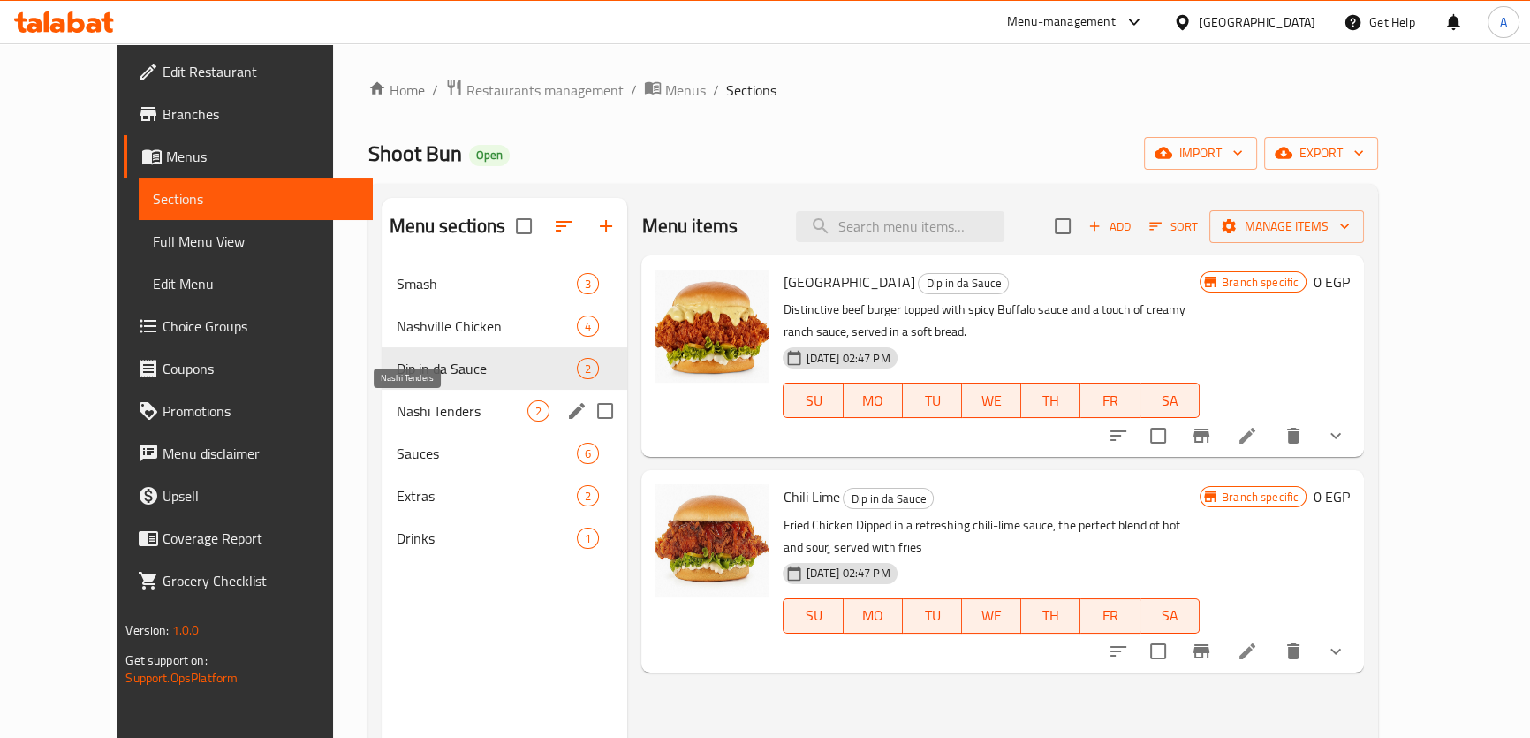
click at [406, 414] on span "Nashi Tenders" at bounding box center [463, 410] width 132 height 21
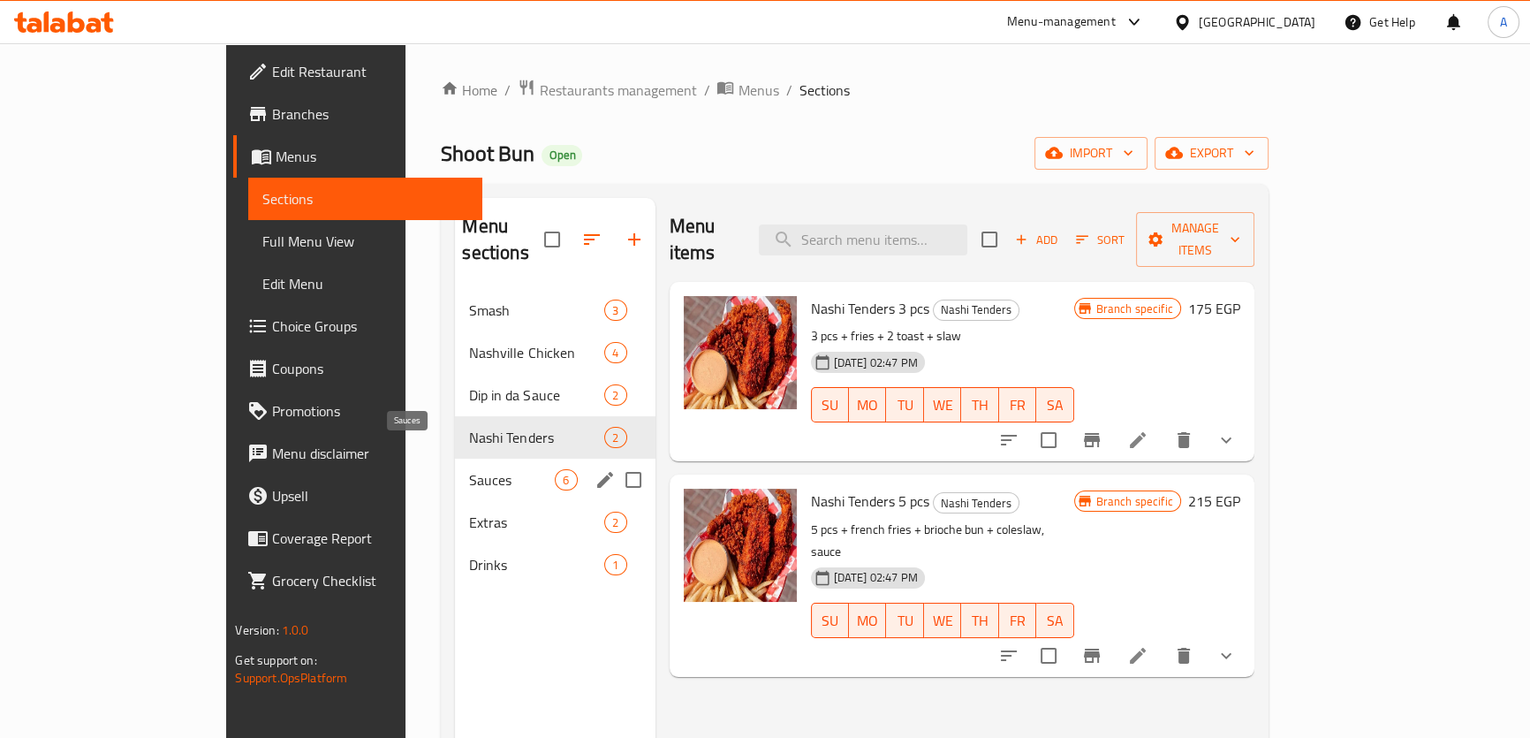
click at [469, 469] on span "Sauces" at bounding box center [512, 479] width 86 height 21
